Goal: Task Accomplishment & Management: Manage account settings

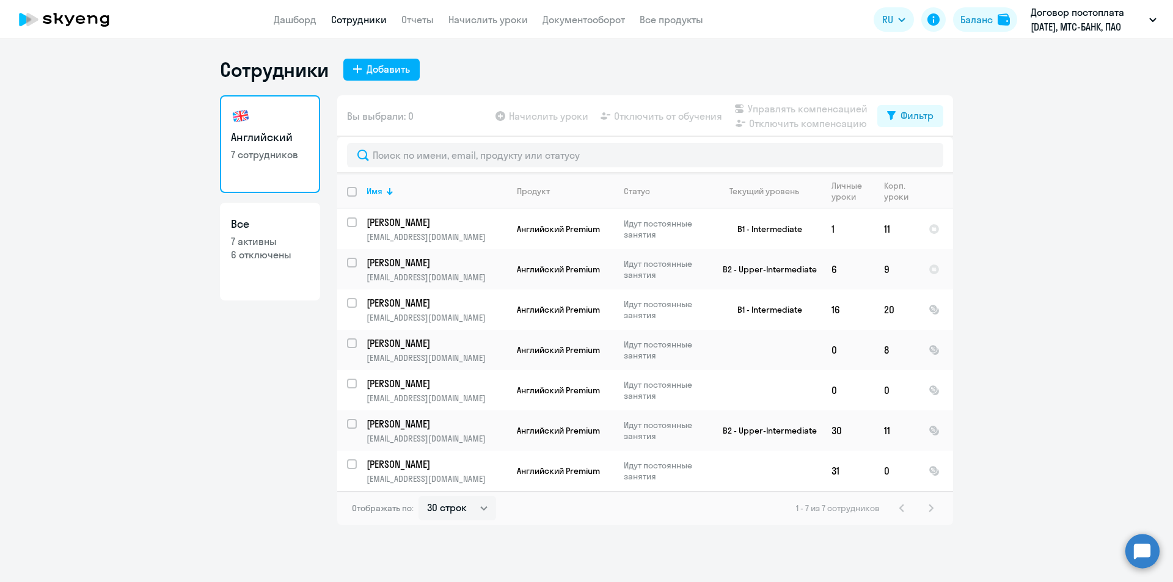
select select "30"
click at [643, 426] on p "Идут постоянные занятия" at bounding box center [666, 431] width 84 height 22
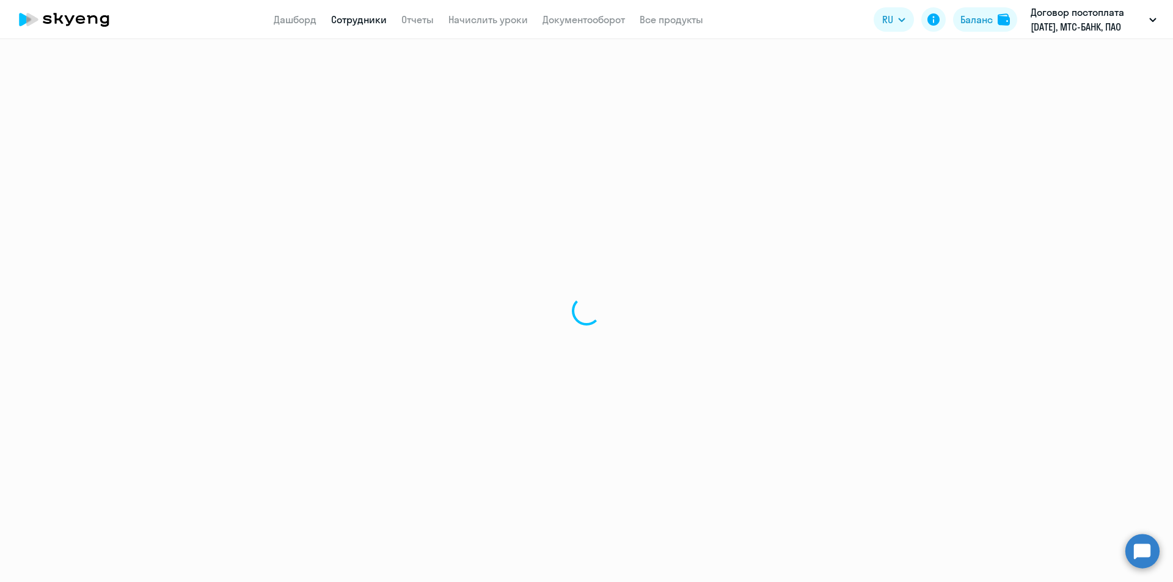
select select "english"
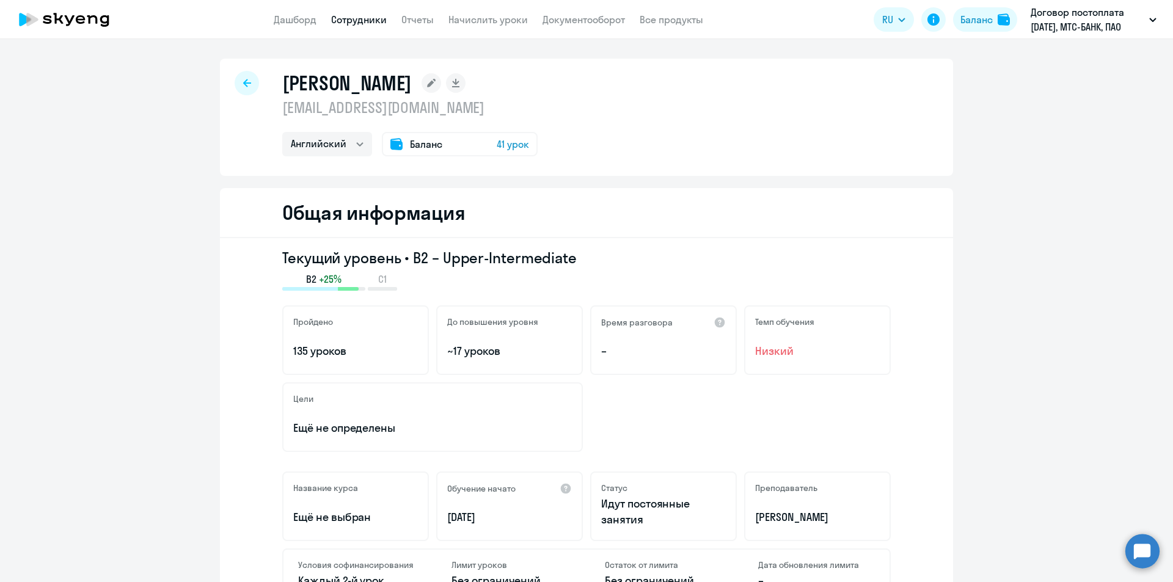
click at [414, 142] on span "Баланс" at bounding box center [426, 144] width 32 height 15
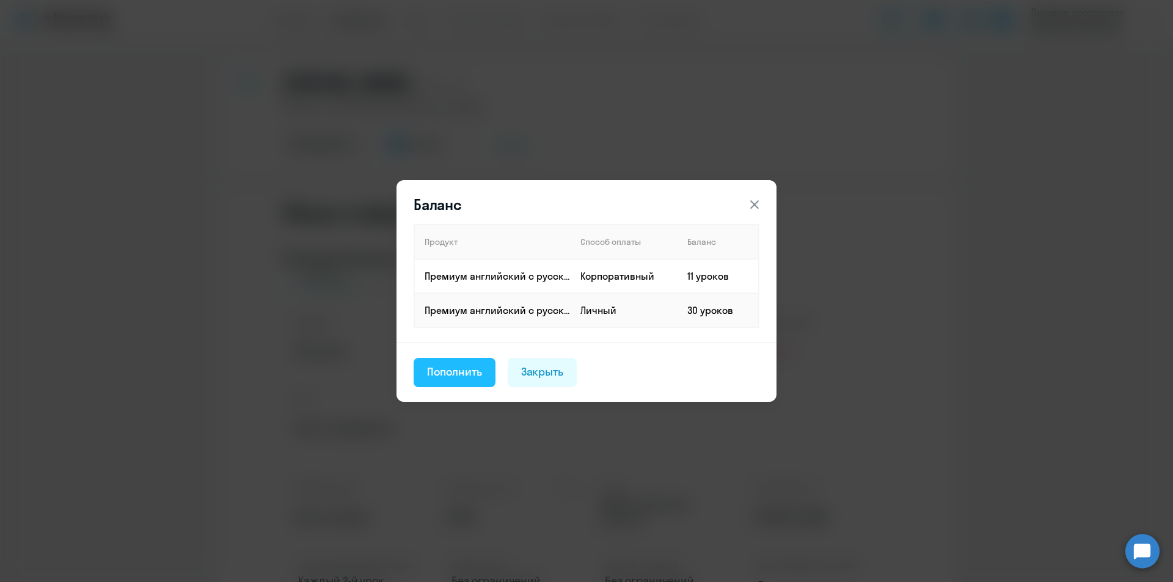
click at [479, 370] on div "Пополнить" at bounding box center [454, 372] width 55 height 16
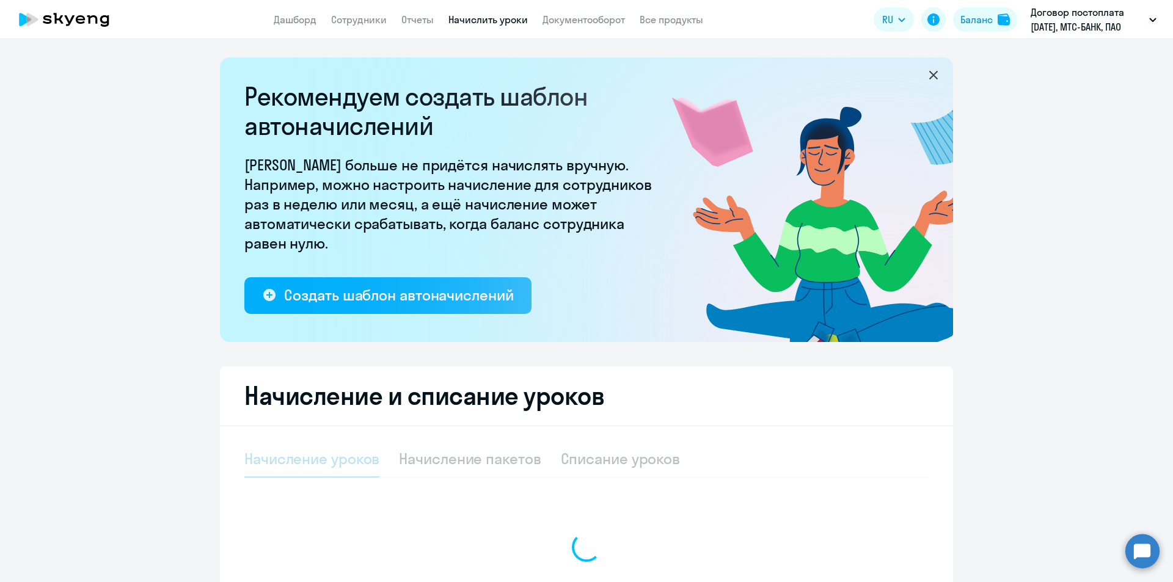
select select "10"
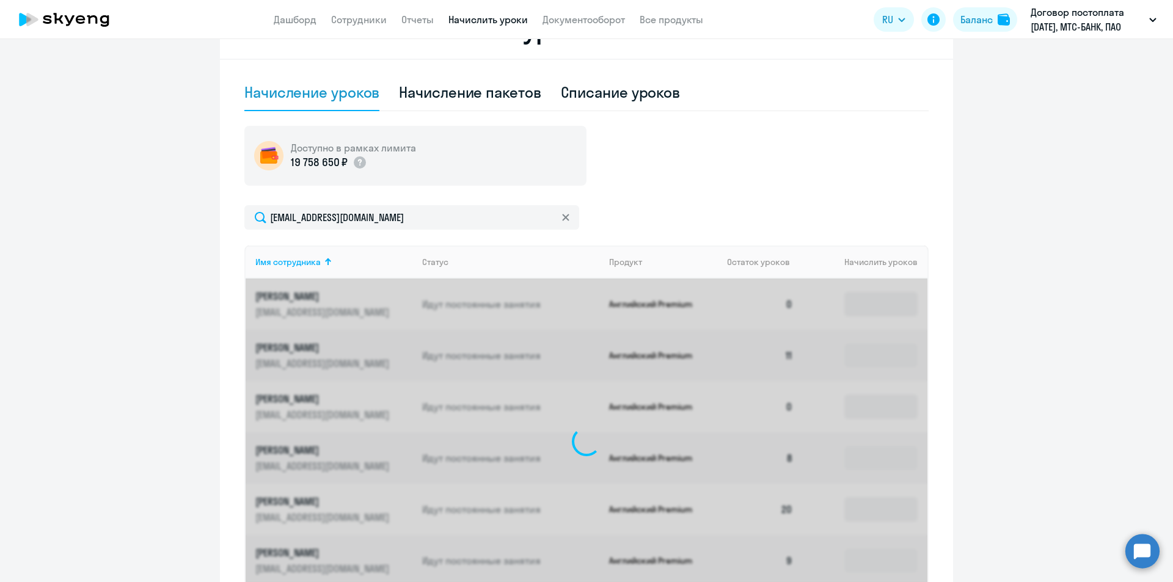
scroll to position [316, 0]
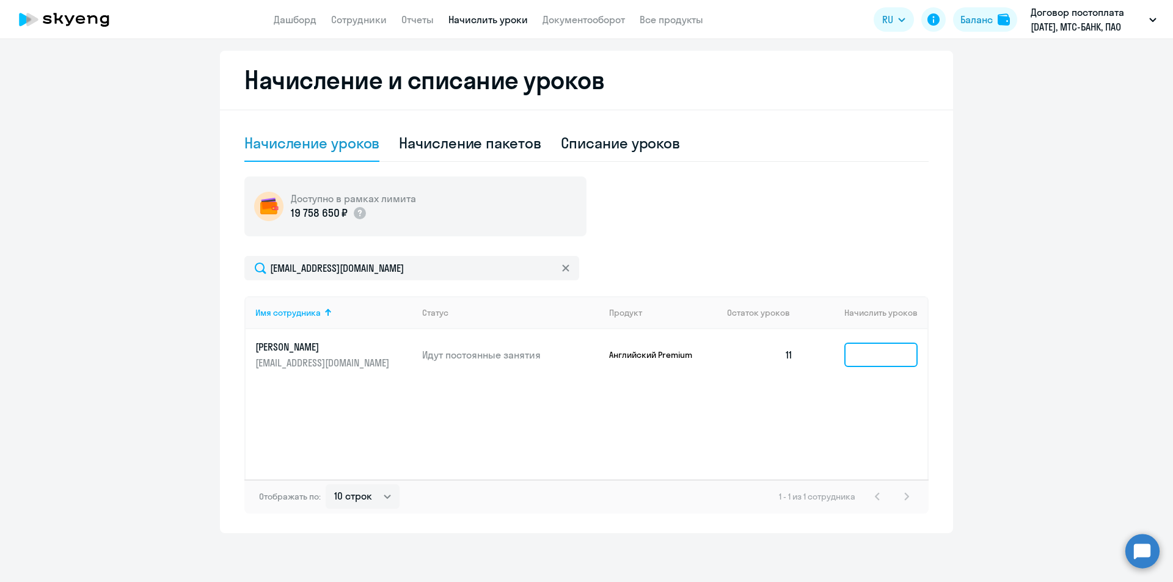
click at [852, 354] on input at bounding box center [880, 355] width 73 height 24
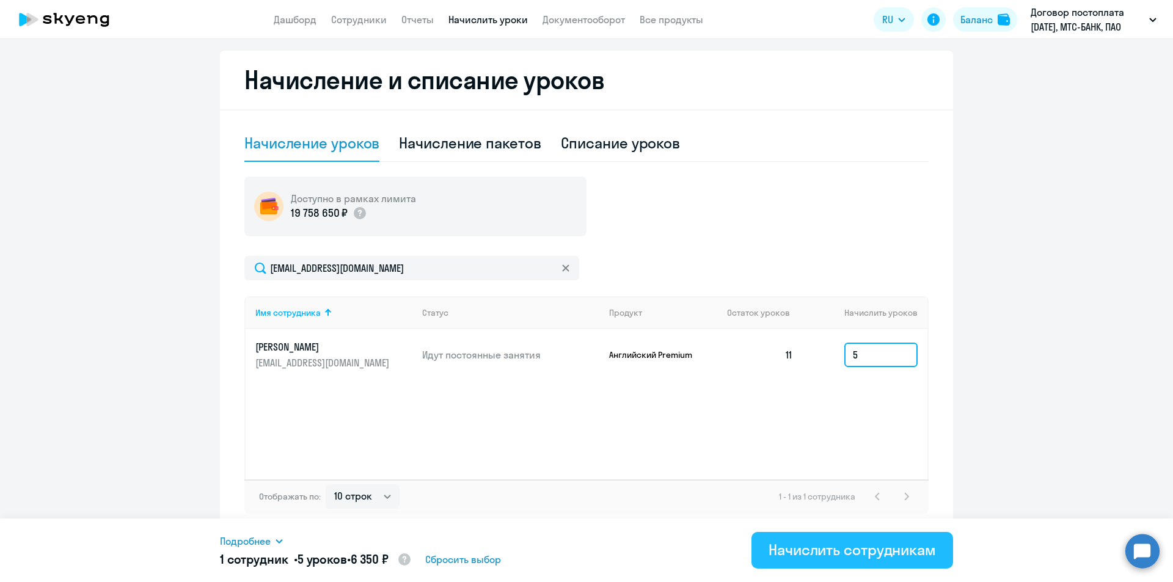
type input "5"
click at [842, 552] on div "Начислить сотрудникам" at bounding box center [851, 550] width 167 height 20
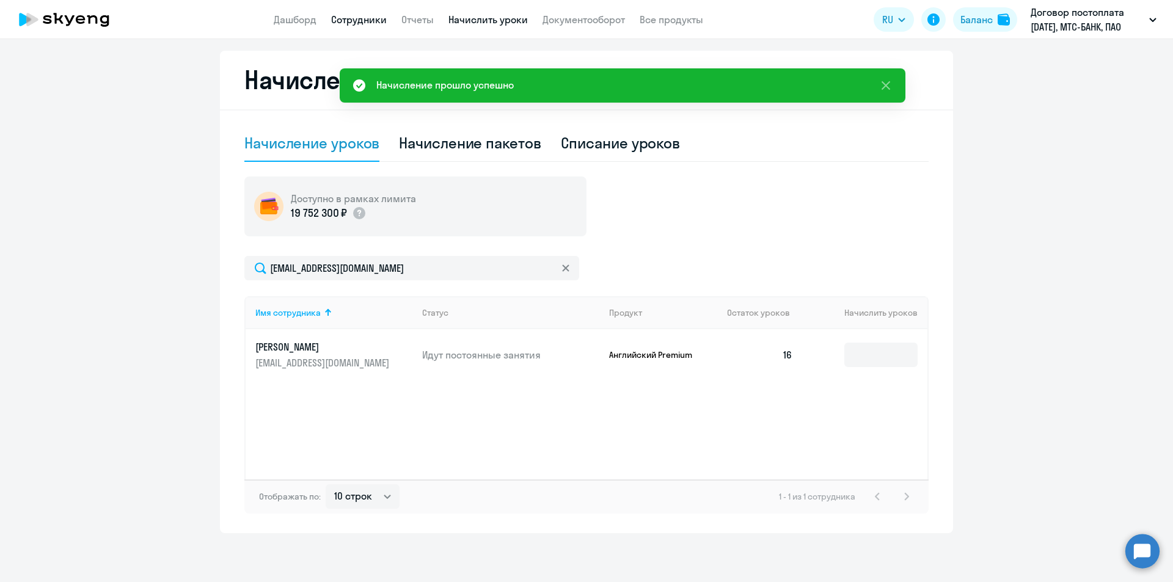
click at [361, 23] on link "Сотрудники" at bounding box center [359, 19] width 56 height 12
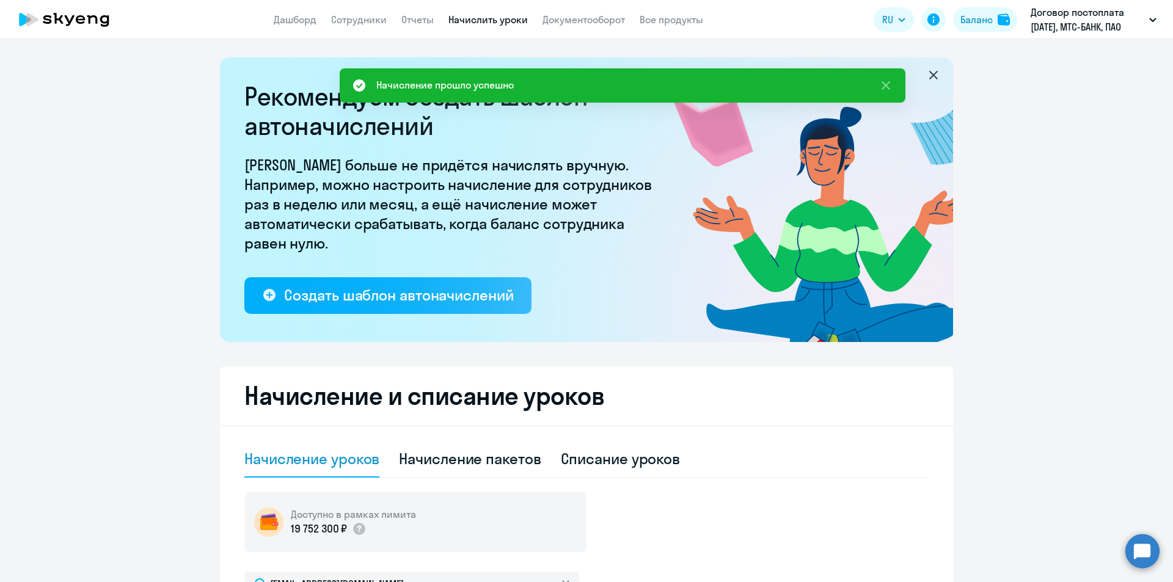
select select "30"
